Goal: Transaction & Acquisition: Purchase product/service

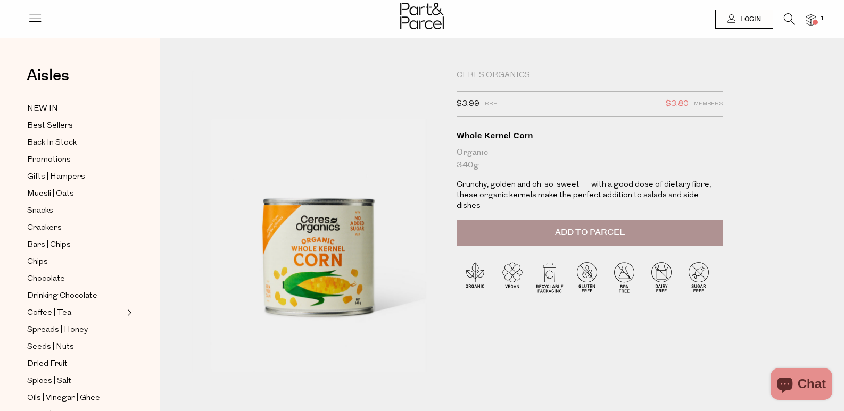
click at [787, 18] on icon at bounding box center [789, 19] width 11 height 12
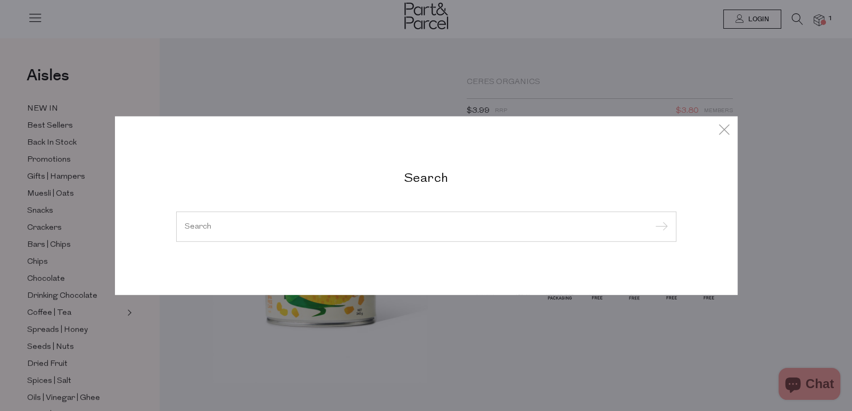
paste input "miso paste"
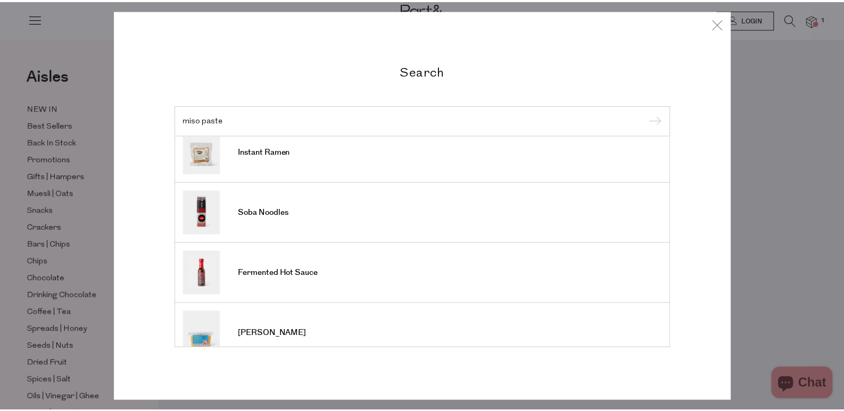
scroll to position [393, 0]
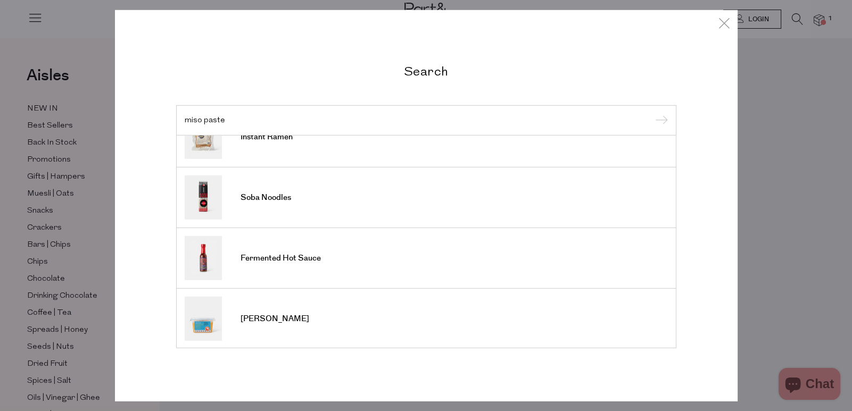
type input "miso paste"
click at [717, 26] on icon at bounding box center [724, 22] width 16 height 15
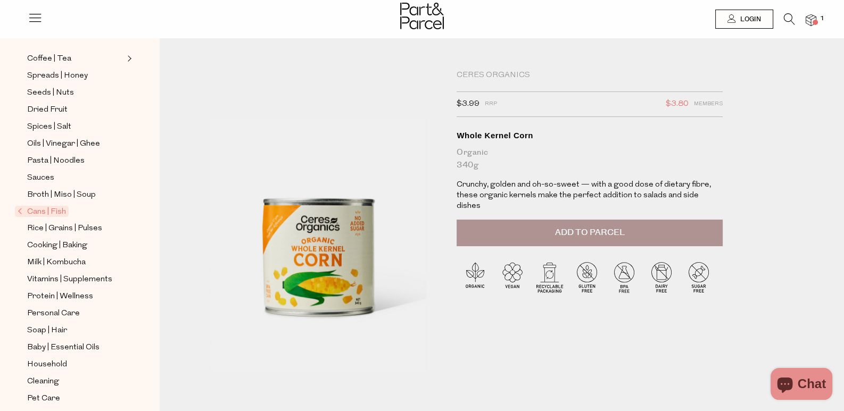
scroll to position [264, 0]
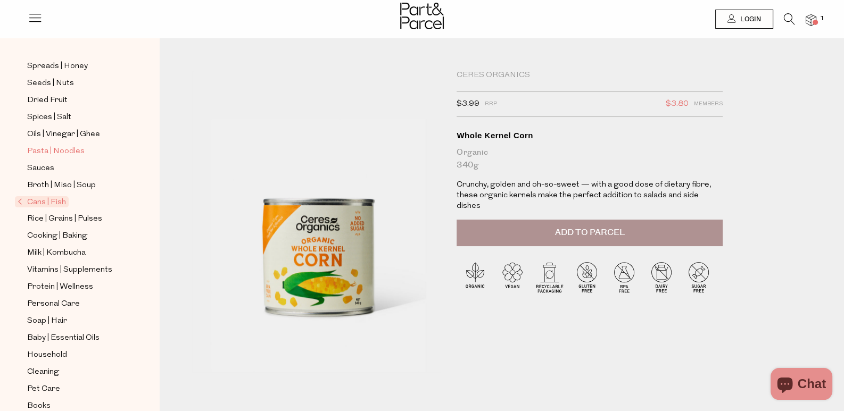
click at [59, 145] on span "Pasta | Noodles" at bounding box center [55, 151] width 57 height 13
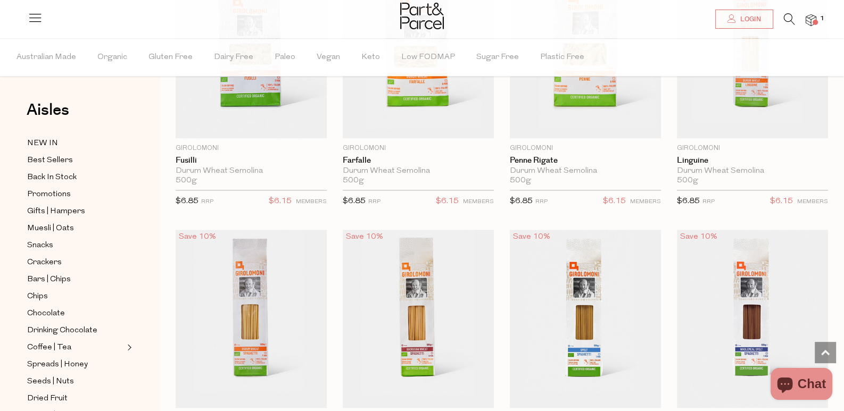
scroll to position [1809, 0]
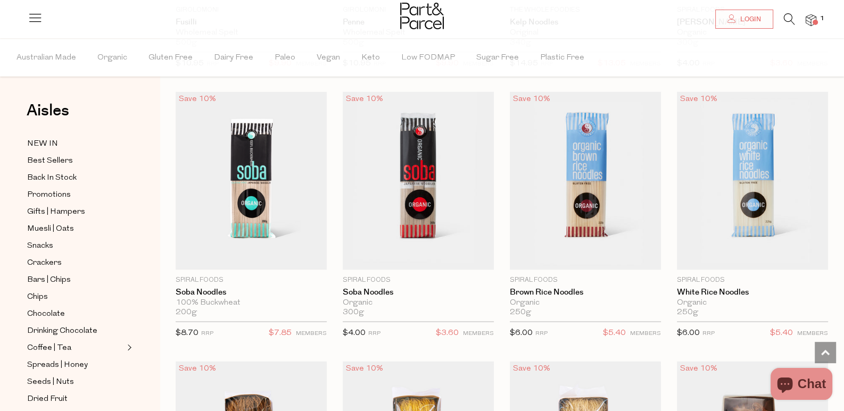
scroll to position [2501, 0]
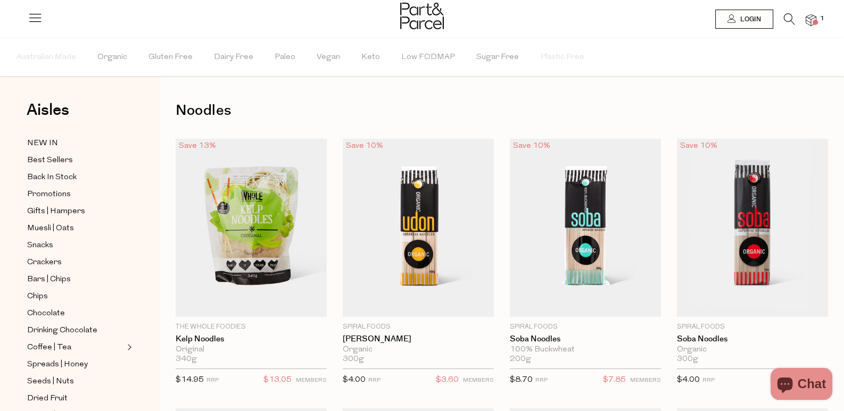
drag, startPoint x: 265, startPoint y: 34, endPoint x: 247, endPoint y: 23, distance: 20.5
click at [265, 34] on div at bounding box center [422, 17] width 844 height 35
click at [354, 42] on li "Vegan" at bounding box center [339, 57] width 45 height 38
click at [516, 36] on header "Login 1" at bounding box center [422, 19] width 844 height 38
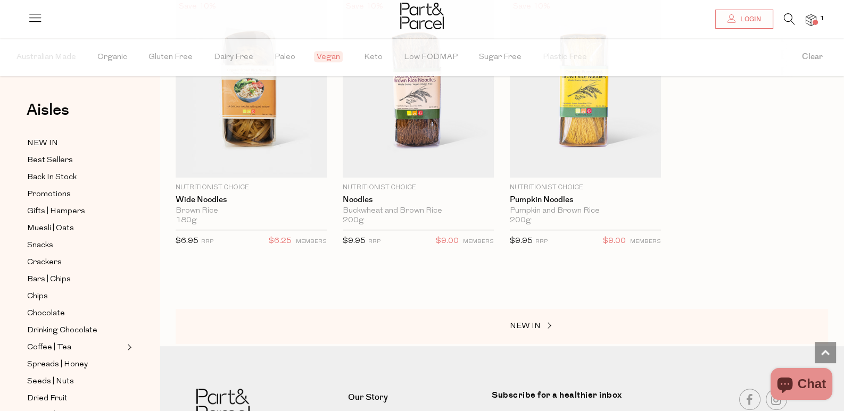
scroll to position [689, 0]
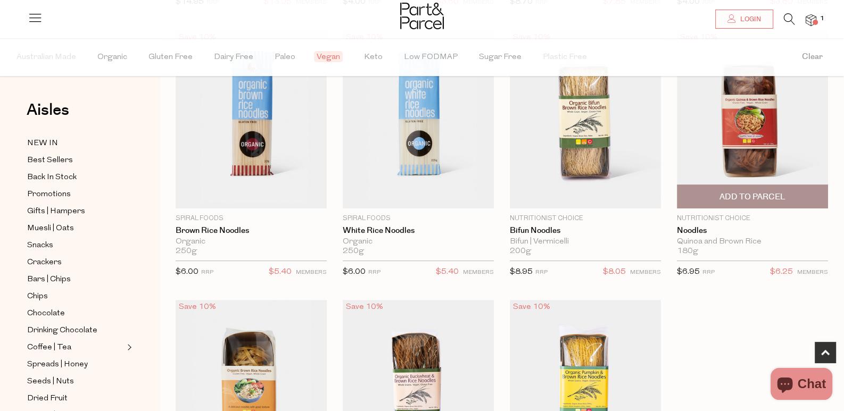
scroll to position [212, 0]
